Goal: Task Accomplishment & Management: Manage account settings

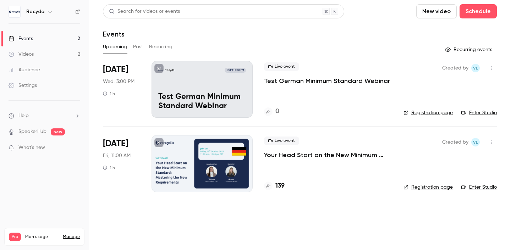
click at [316, 80] on p "Test German Minimum Standard Webinar" at bounding box center [327, 81] width 126 height 9
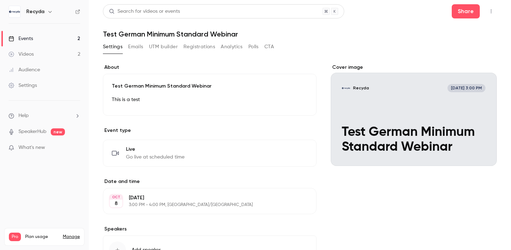
click at [489, 12] on icon "button" at bounding box center [491, 11] width 6 height 5
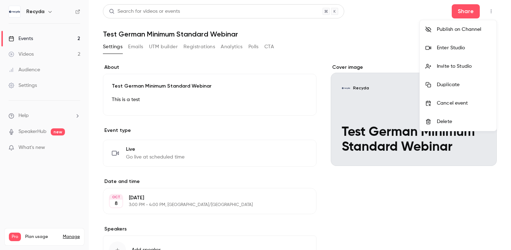
click at [456, 47] on div "Enter Studio" at bounding box center [464, 47] width 54 height 7
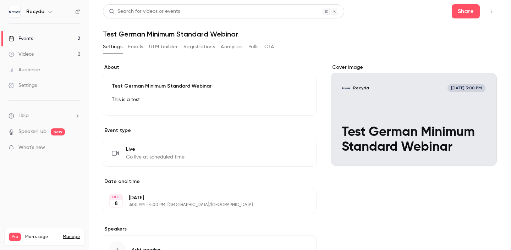
click at [491, 12] on icon "button" at bounding box center [491, 11] width 6 height 5
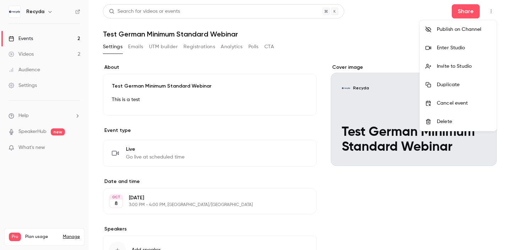
click at [390, 16] on div at bounding box center [255, 125] width 511 height 250
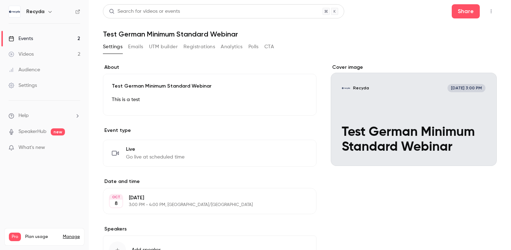
click at [206, 45] on button "Registrations" at bounding box center [199, 46] width 32 height 11
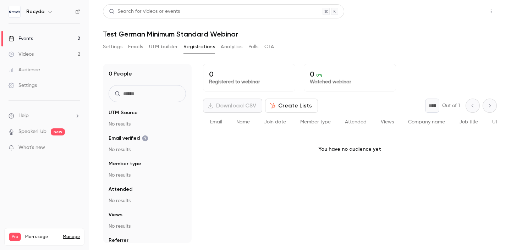
click at [464, 16] on button "Share" at bounding box center [466, 11] width 28 height 14
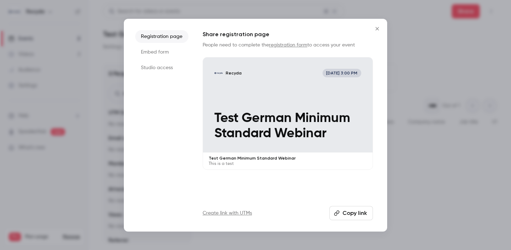
click at [158, 66] on li "Studio access" at bounding box center [161, 67] width 53 height 13
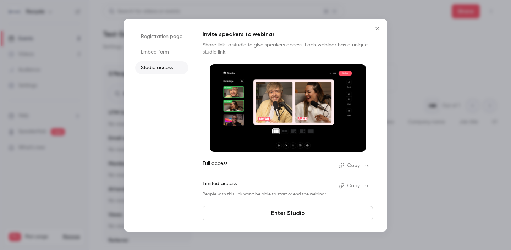
click at [162, 37] on li "Registration page" at bounding box center [161, 36] width 53 height 13
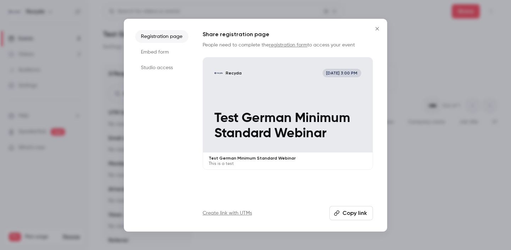
click at [342, 213] on button "Copy link" at bounding box center [351, 213] width 44 height 14
